Goal: Task Accomplishment & Management: Use online tool/utility

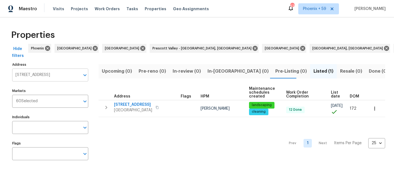
click at [65, 75] on input "[STREET_ADDRESS]" at bounding box center [46, 75] width 68 height 13
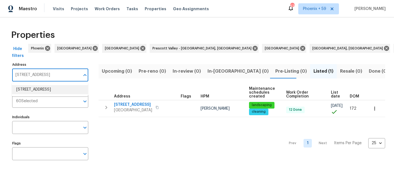
click at [45, 79] on input "[STREET_ADDRESS]" at bounding box center [46, 75] width 68 height 13
paste input "[STREET_ADDRESS]"
type input "[STREET_ADDRESS]"
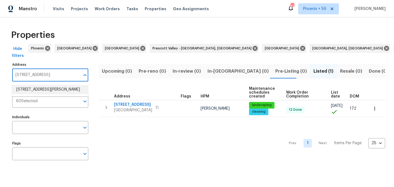
click at [46, 90] on li "[STREET_ADDRESS][PERSON_NAME]" at bounding box center [50, 89] width 76 height 9
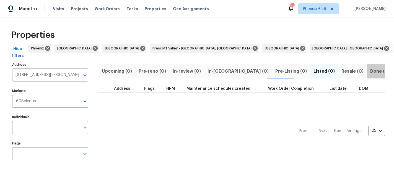
click at [371, 70] on span "Done (1)" at bounding box center [380, 72] width 18 height 8
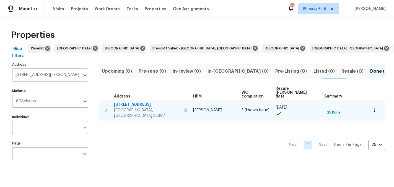
click at [131, 102] on span "[STREET_ADDRESS]" at bounding box center [147, 105] width 66 height 6
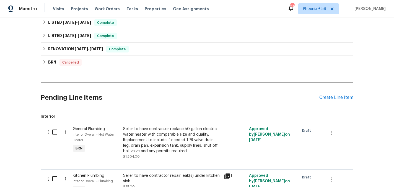
scroll to position [331, 0]
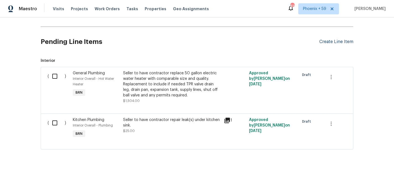
click at [332, 42] on div "Create Line Item" at bounding box center [337, 41] width 34 height 5
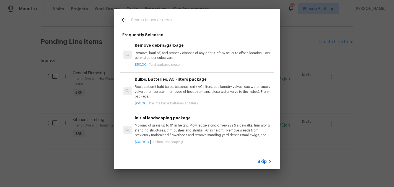
scroll to position [33, 0]
click at [157, 125] on p "Mowing of grass up to 6" in height. Mow, edge along driveways & sidewalks, trim…" at bounding box center [203, 130] width 137 height 14
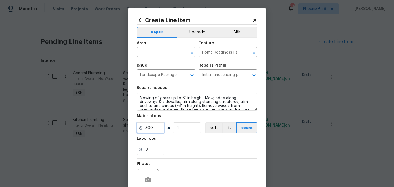
click at [156, 124] on input "300" at bounding box center [151, 128] width 28 height 11
type input "55"
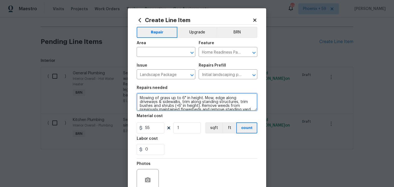
click at [168, 97] on textarea "Mowing of grass up to 6" in height. Mow, edge along driveways & sidewalks, trim…" at bounding box center [197, 102] width 121 height 18
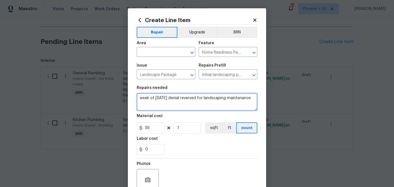
click at [157, 98] on textarea "week of june 23rd denial reversed for landscaping maintenance" at bounding box center [197, 102] width 121 height 18
type textarea "week of June 23rd denial reversed for landscaping maintenance"
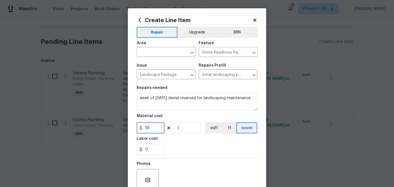
click at [157, 124] on input "55" at bounding box center [151, 128] width 28 height 11
click at [177, 56] on input "text" at bounding box center [158, 52] width 43 height 9
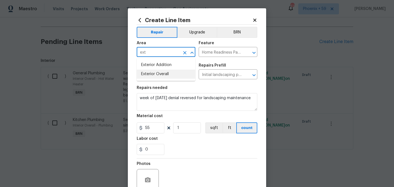
click at [170, 75] on li "Exterior Overall" at bounding box center [166, 74] width 59 height 9
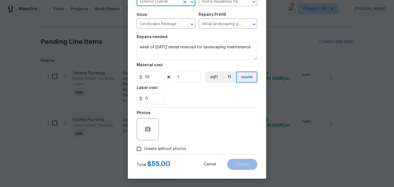
type input "Exterior Overall"
click at [166, 149] on span "Create without photos" at bounding box center [165, 149] width 42 height 6
click at [144, 149] on input "Create without photos" at bounding box center [139, 149] width 11 height 11
checkbox input "true"
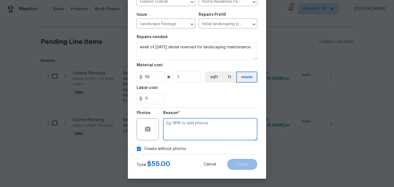
click at [192, 128] on textarea at bounding box center [210, 130] width 94 height 22
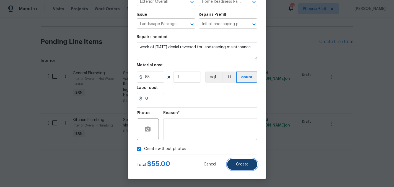
click at [236, 164] on button "Create" at bounding box center [242, 164] width 30 height 11
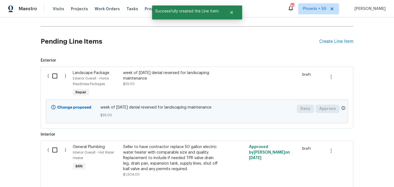
click at [55, 77] on input "checkbox" at bounding box center [57, 76] width 16 height 12
checkbox input "true"
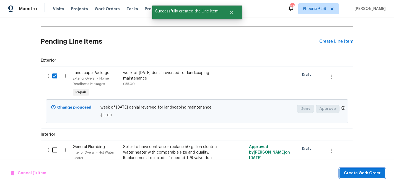
click at [356, 170] on span "Create Work Order" at bounding box center [362, 173] width 37 height 7
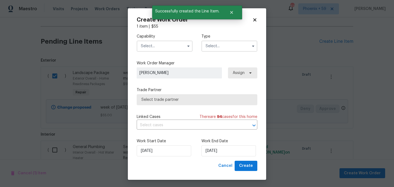
click at [179, 48] on input "text" at bounding box center [165, 46] width 56 height 11
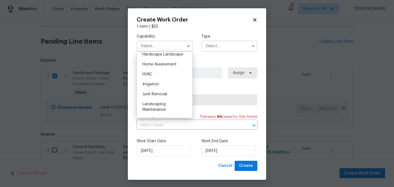
scroll to position [340, 0]
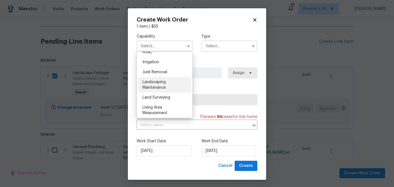
click at [169, 81] on div "Landscaping Maintenance" at bounding box center [164, 85] width 53 height 16
type input "Landscaping Maintenance"
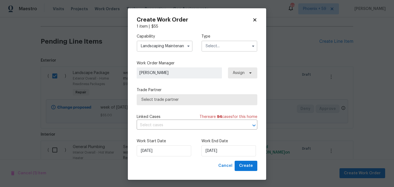
click at [209, 48] on input "text" at bounding box center [230, 46] width 56 height 11
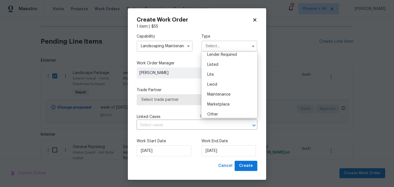
scroll to position [55, 0]
click at [223, 94] on span "Maintenance" at bounding box center [218, 93] width 23 height 4
type input "Maintenance"
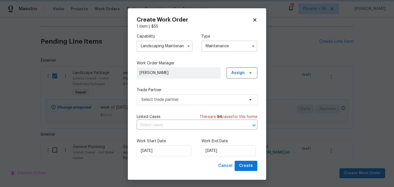
scroll to position [0, 0]
click at [175, 99] on span "Select trade partner" at bounding box center [193, 100] width 103 height 6
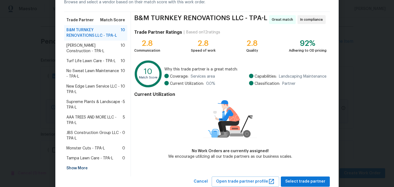
scroll to position [34, 0]
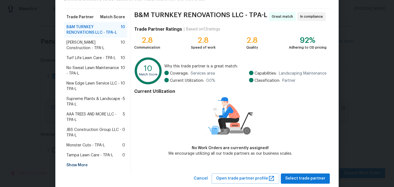
click at [78, 161] on div "Show More" at bounding box center [95, 166] width 63 height 10
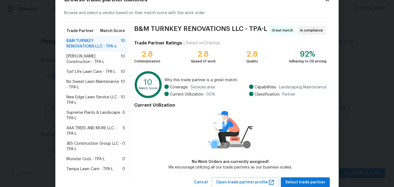
scroll to position [27, 0]
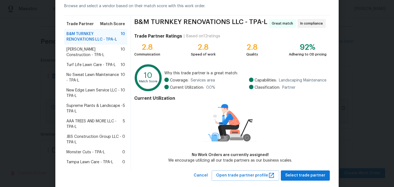
click at [97, 73] on span "No Sweat Lawn Maintenance - TPA-L" at bounding box center [93, 77] width 54 height 11
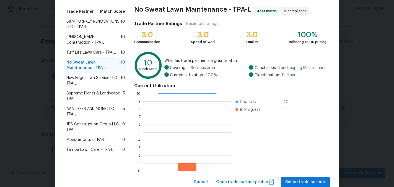
scroll to position [40, 0]
click at [303, 182] on span "Select trade partner" at bounding box center [306, 182] width 40 height 7
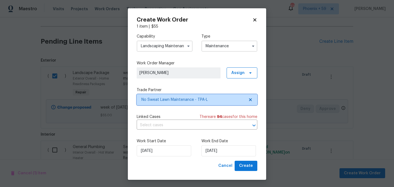
scroll to position [0, 0]
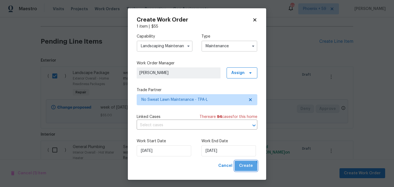
click at [245, 168] on span "Create" at bounding box center [246, 166] width 14 height 7
checkbox input "false"
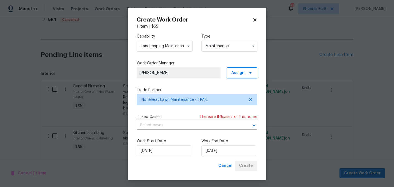
scroll to position [344, 0]
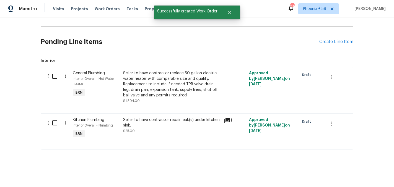
click at [294, 52] on h2 "Pending Line Items" at bounding box center [180, 42] width 279 height 26
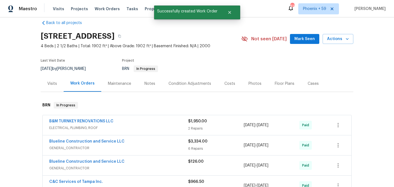
scroll to position [0, 0]
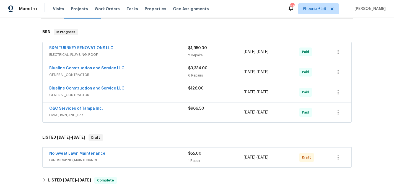
scroll to position [103, 0]
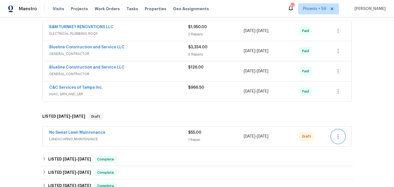
click at [339, 135] on icon "button" at bounding box center [338, 136] width 7 height 7
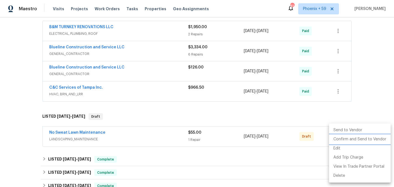
click at [340, 139] on li "Confirm and Send to Vendor" at bounding box center [360, 139] width 62 height 9
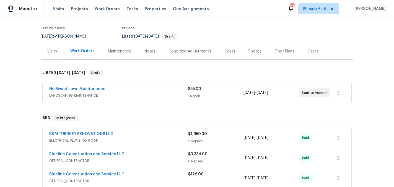
scroll to position [40, 0]
